Goal: Information Seeking & Learning: Learn about a topic

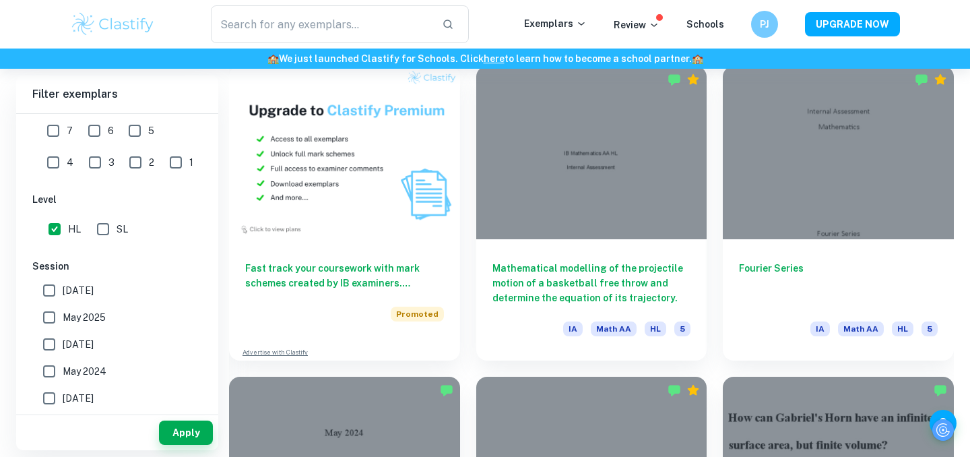
scroll to position [1006, 0]
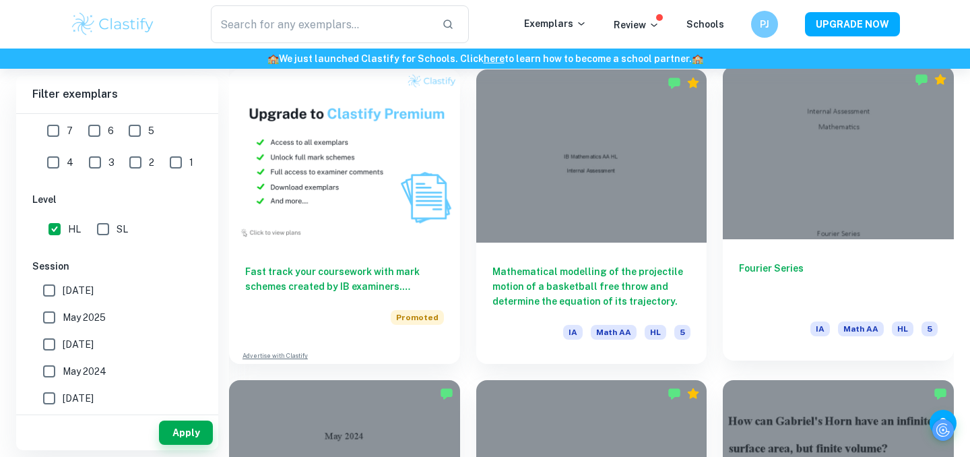
click at [744, 301] on h6 "Fourier Series" at bounding box center [838, 283] width 199 height 44
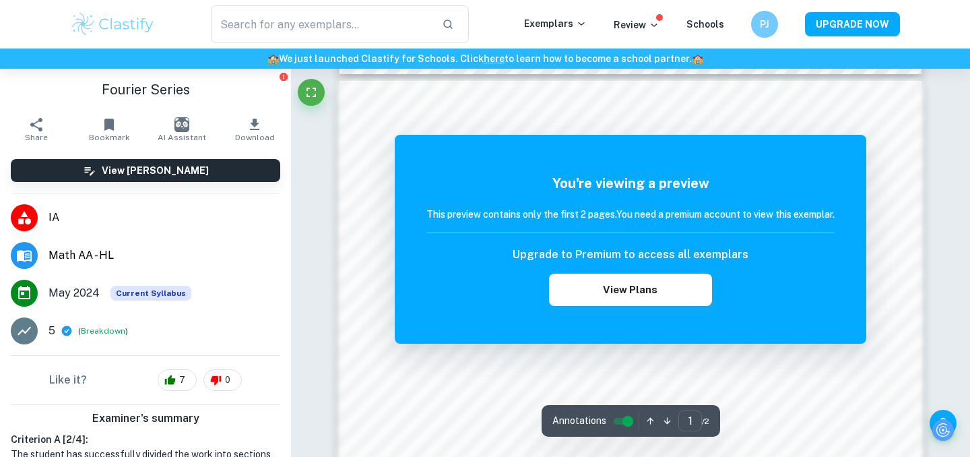
scroll to position [875, 0]
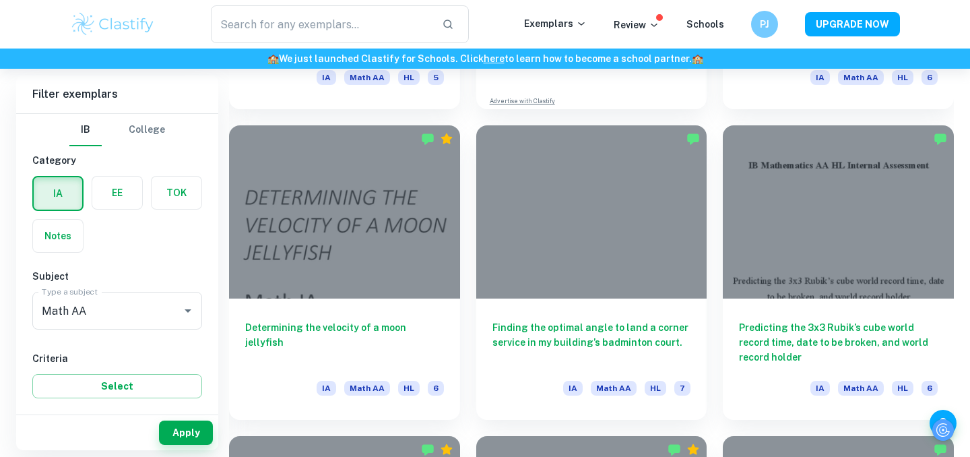
scroll to position [2814, 0]
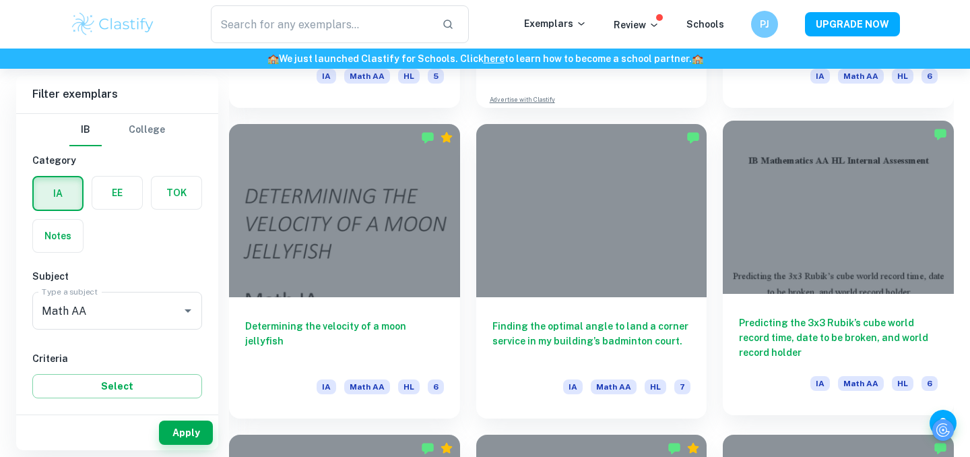
click at [758, 339] on h6 "Predicting the 3x3 Rubik’s cube world record time, date to be broken, and world…" at bounding box center [838, 337] width 199 height 44
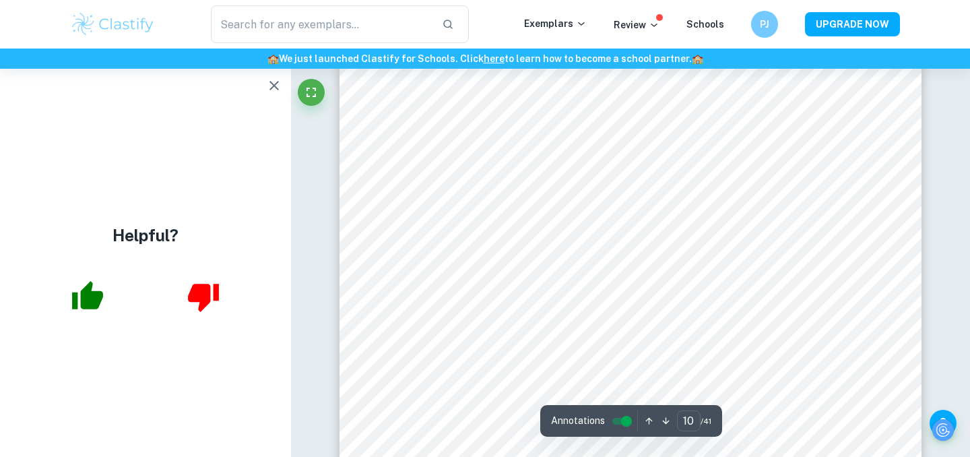
scroll to position [7467, 0]
type input "1"
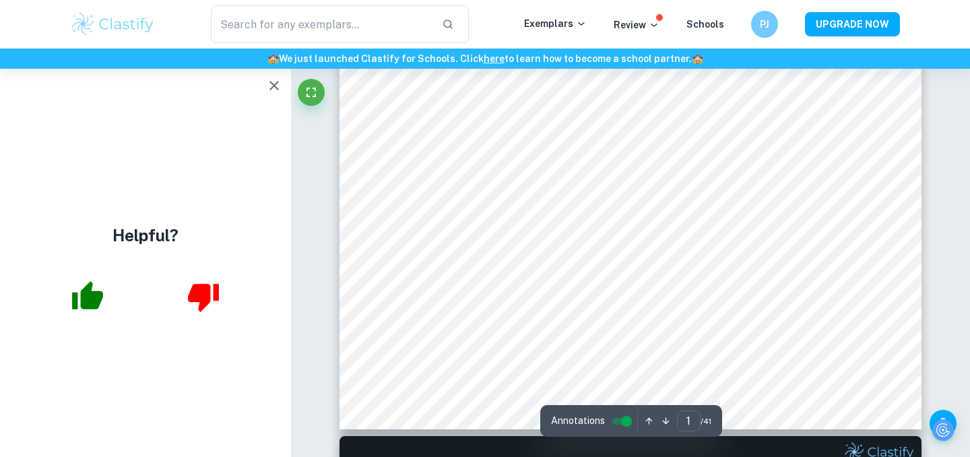
scroll to position [405, 0]
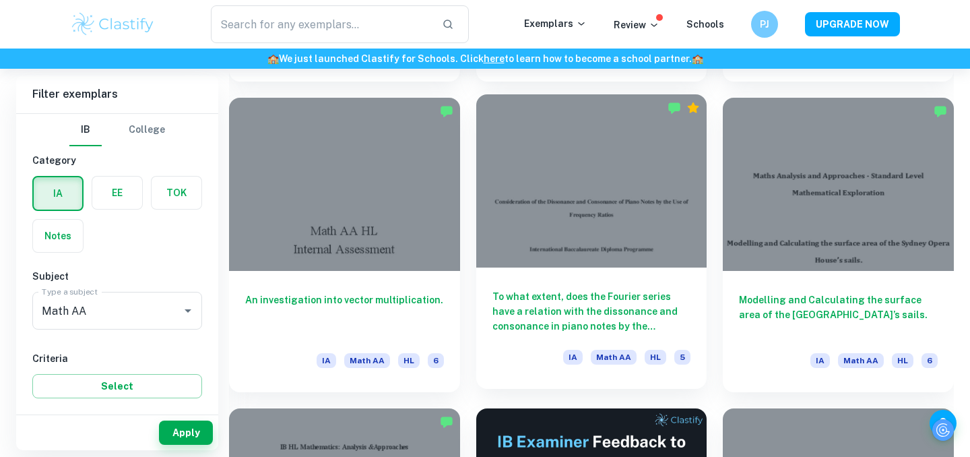
scroll to position [3478, 0]
